Goal: Information Seeking & Learning: Learn about a topic

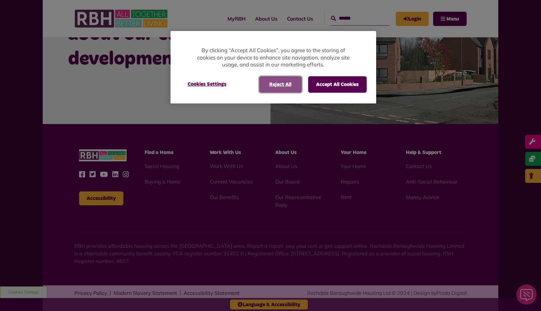
click at [274, 79] on button "Reject All" at bounding box center [280, 84] width 43 height 16
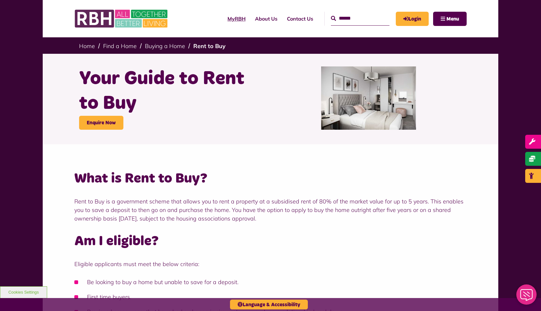
click at [227, 17] on link "MyRBH" at bounding box center [237, 18] width 28 height 17
click at [119, 47] on link "Find a Home" at bounding box center [120, 45] width 34 height 7
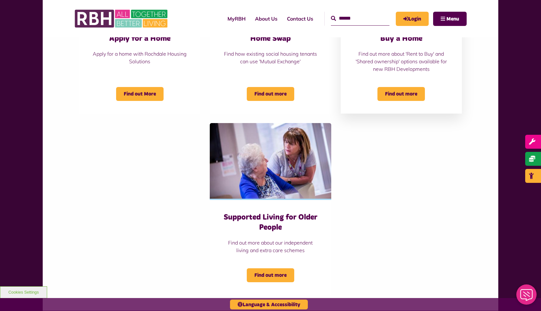
scroll to position [338, 0]
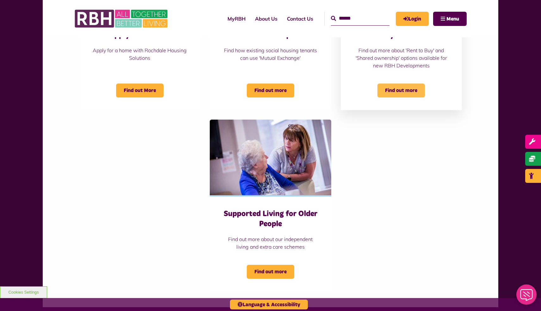
click at [407, 92] on span "Find out more" at bounding box center [401, 91] width 47 height 14
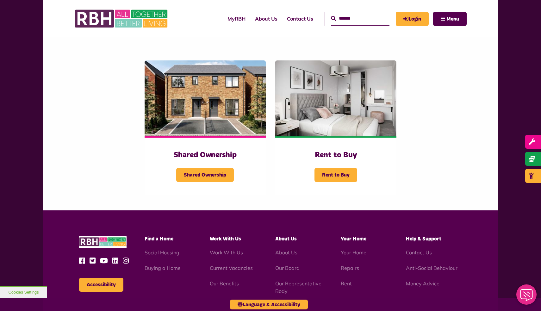
scroll to position [135, 0]
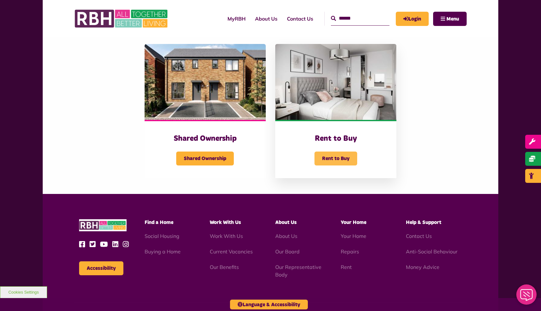
click at [344, 160] on span "Rent to Buy" at bounding box center [336, 159] width 43 height 14
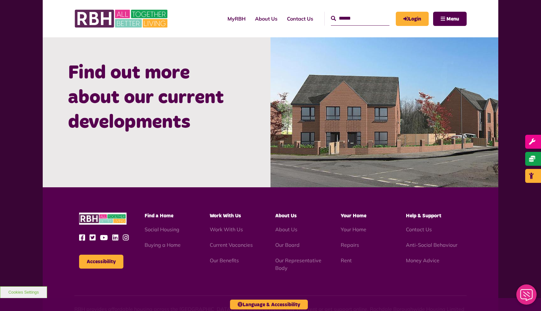
scroll to position [643, 0]
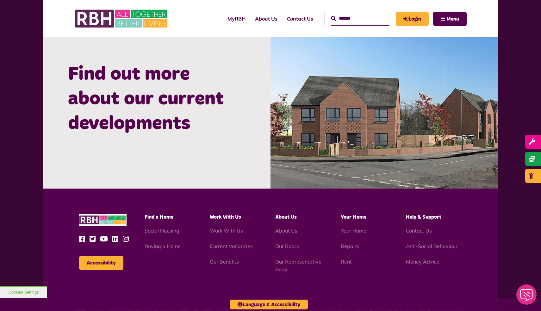
click at [341, 142] on img at bounding box center [385, 113] width 228 height 152
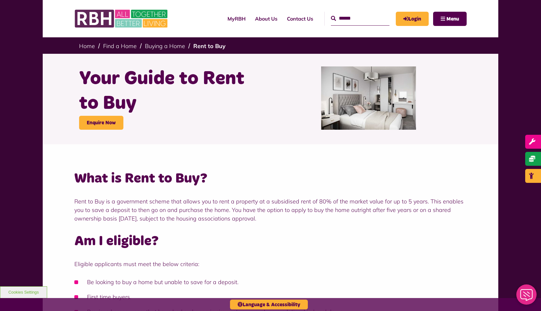
scroll to position [0, 0]
